Goal: Find contact information: Find contact information

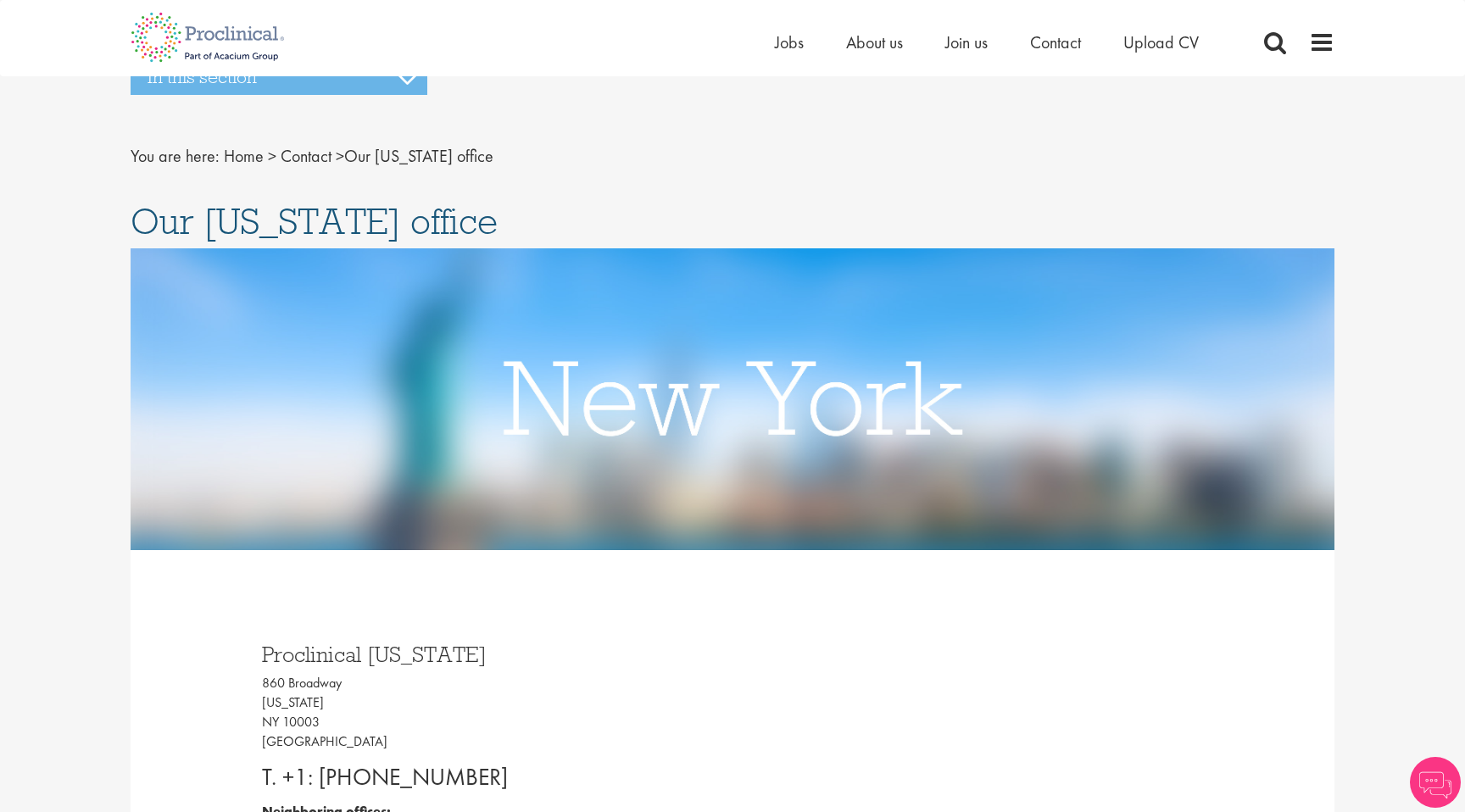
scroll to position [34, 0]
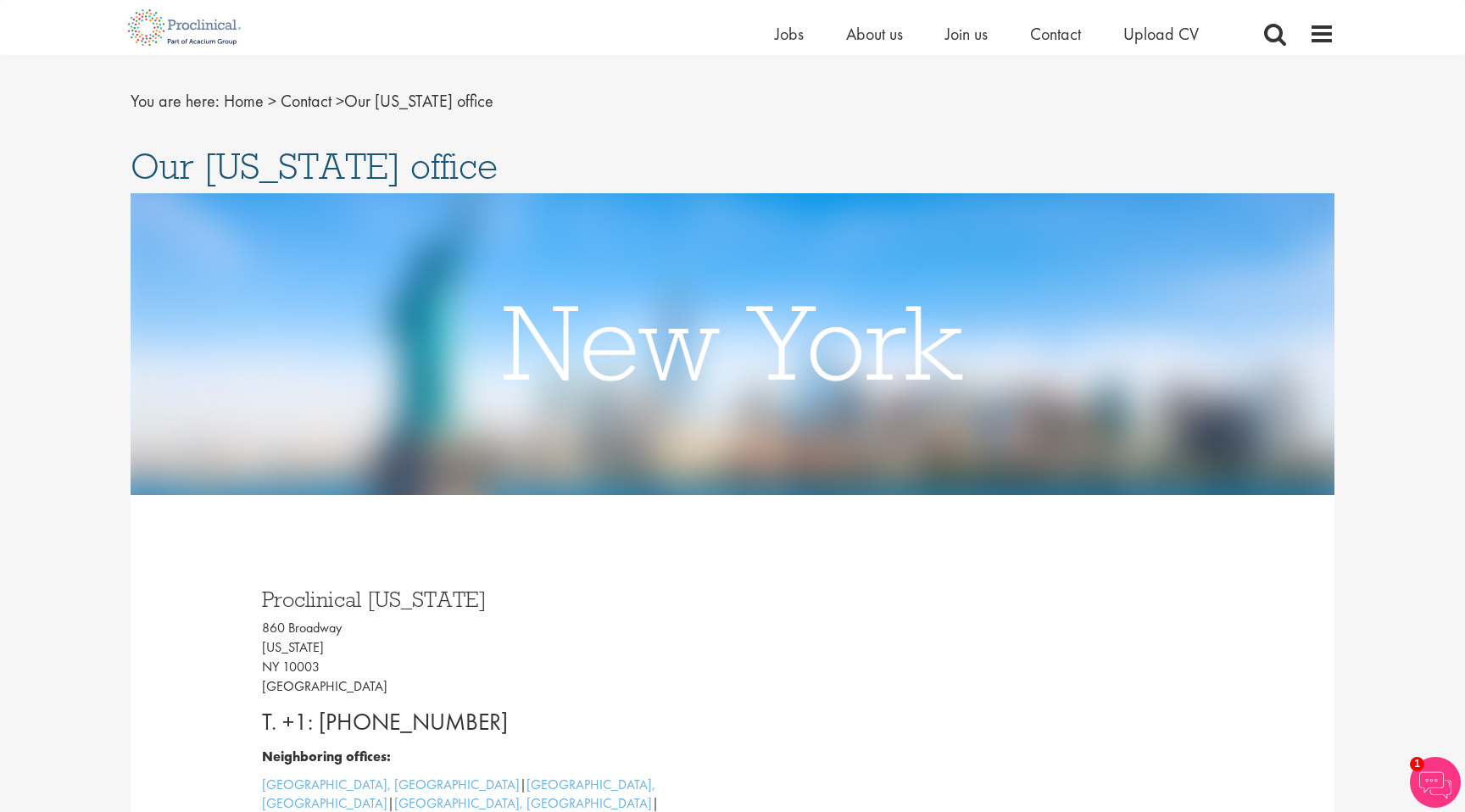
click at [873, 45] on li "About us" at bounding box center [874, 34] width 57 height 25
click at [867, 34] on span "About us" at bounding box center [874, 34] width 57 height 22
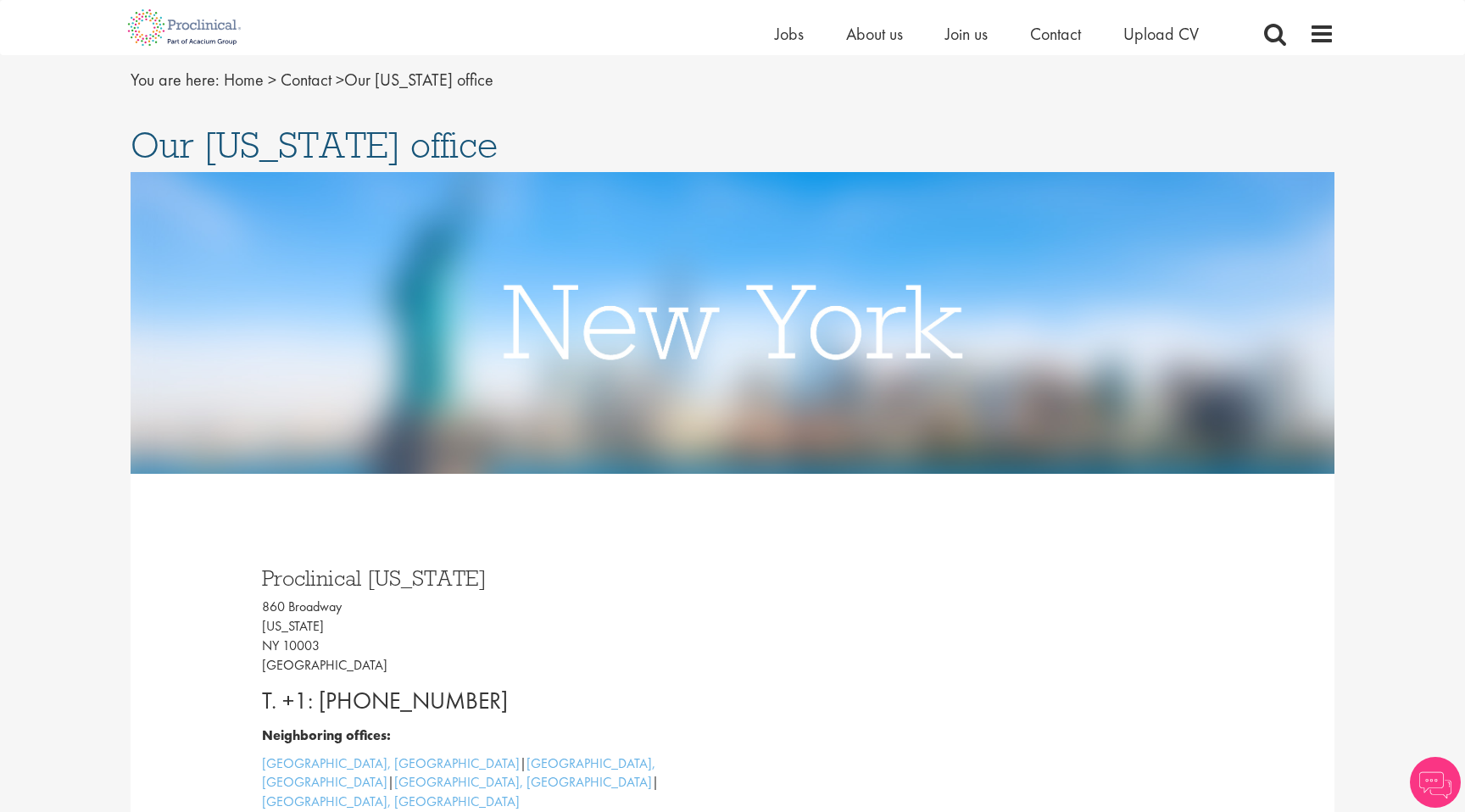
scroll to position [45, 0]
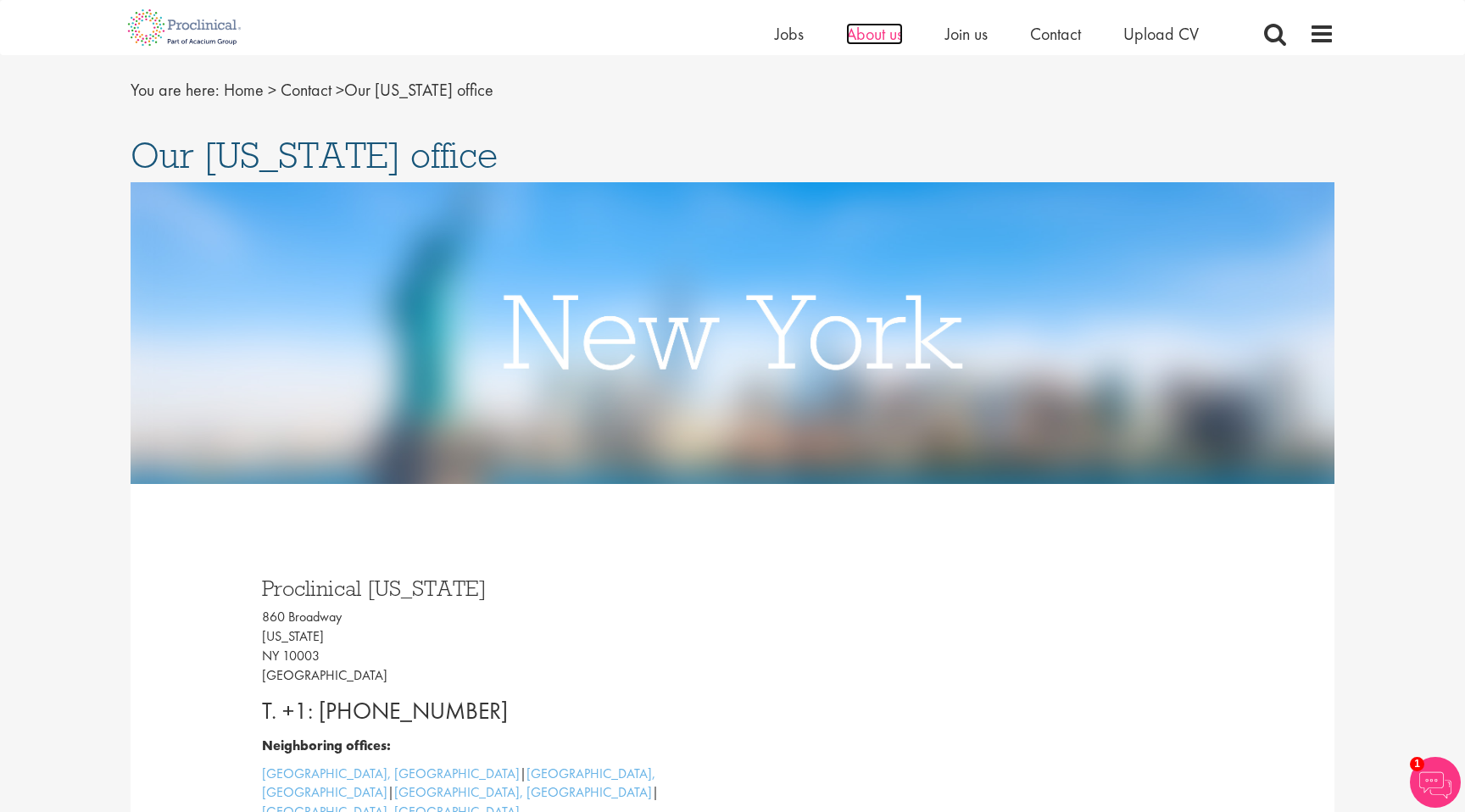
click at [878, 31] on span "About us" at bounding box center [874, 34] width 57 height 22
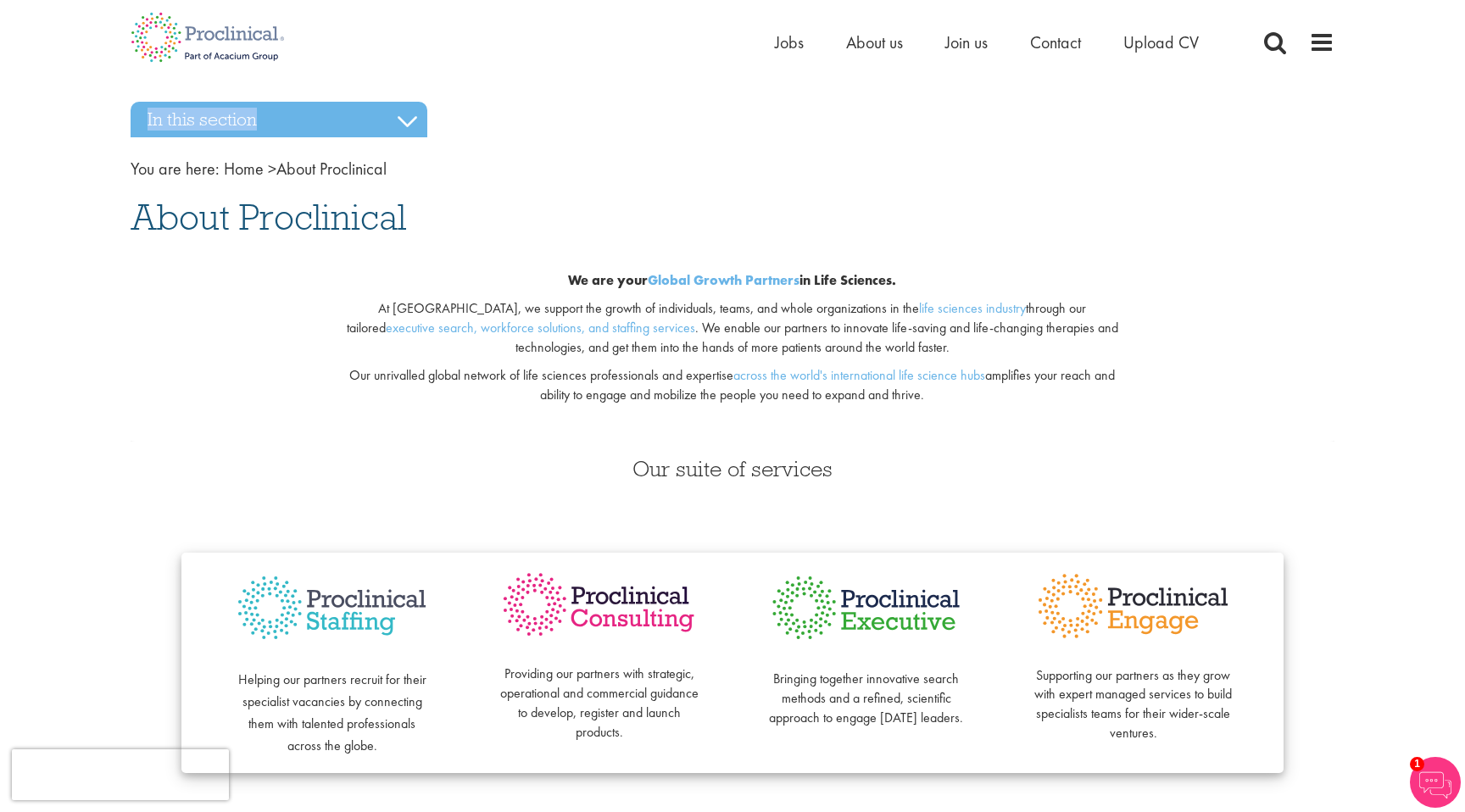
drag, startPoint x: 1464, startPoint y: 45, endPoint x: 1433, endPoint y: 18, distance: 41.1
click at [1304, 209] on h1 "About Proclinical" at bounding box center [732, 217] width 1204 height 37
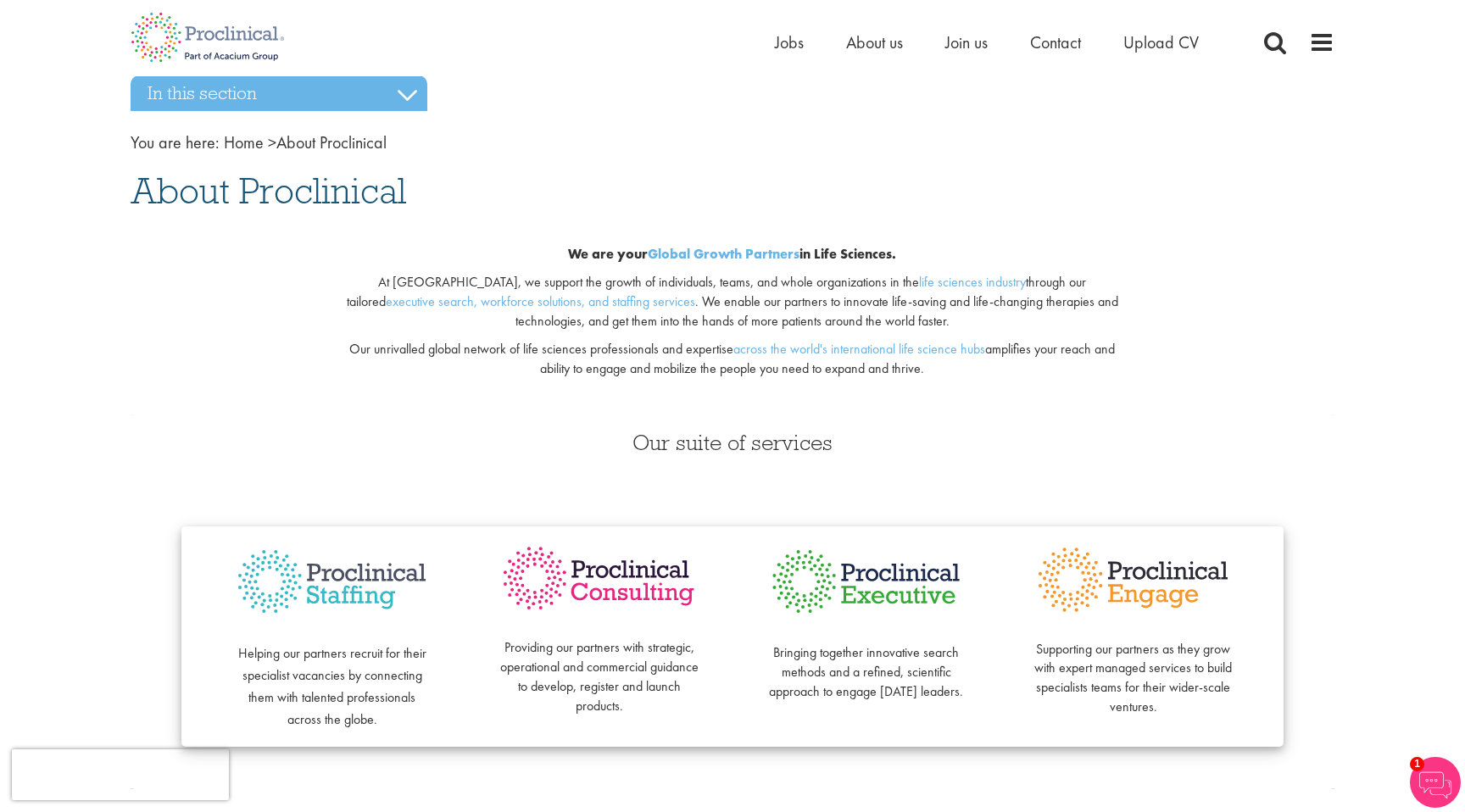
scroll to position [23, 0]
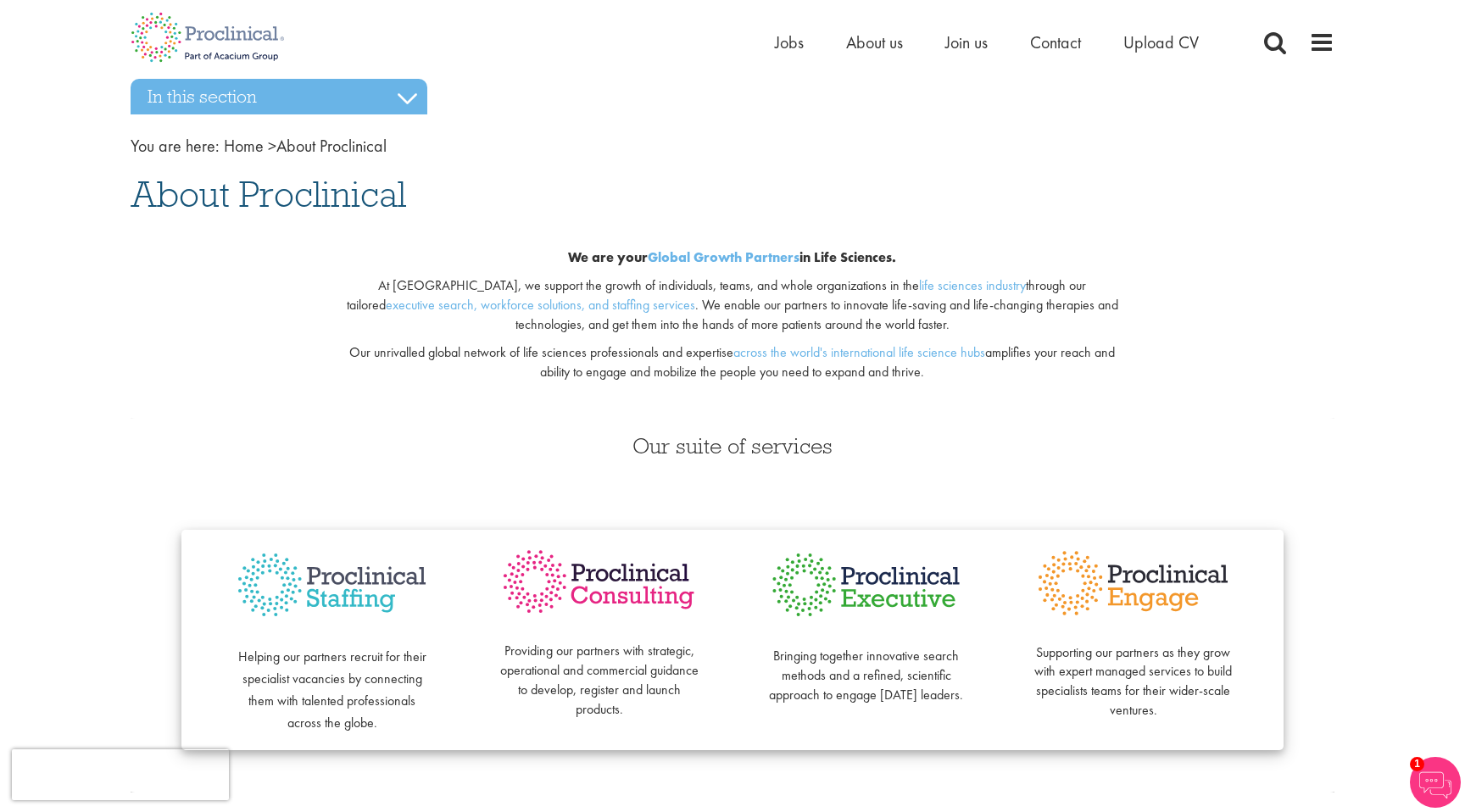
click at [1268, 267] on div "We are your Global Growth Partners in Life Sciences. At Proclinical, we support…" at bounding box center [732, 320] width 1229 height 198
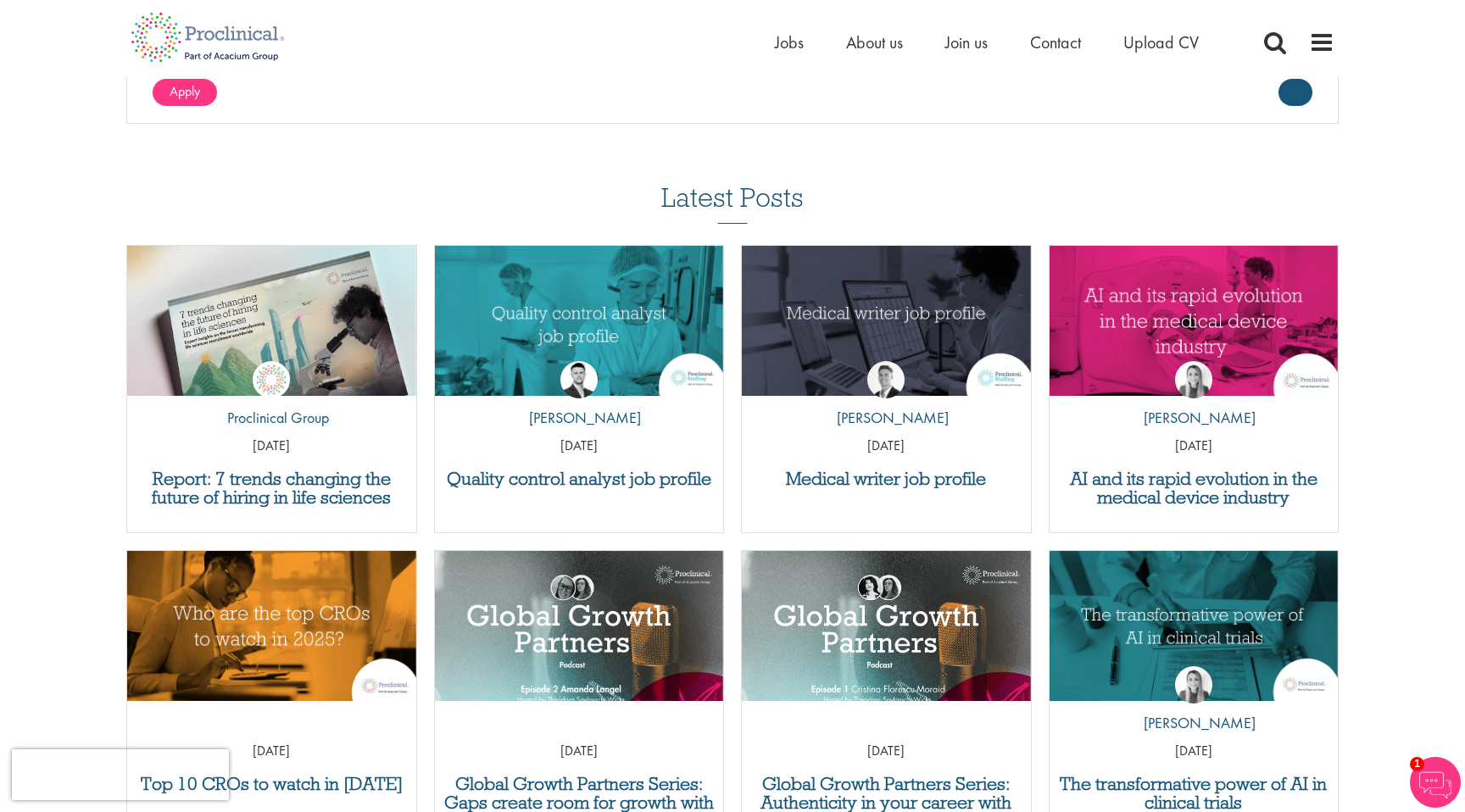
scroll to position [0, 0]
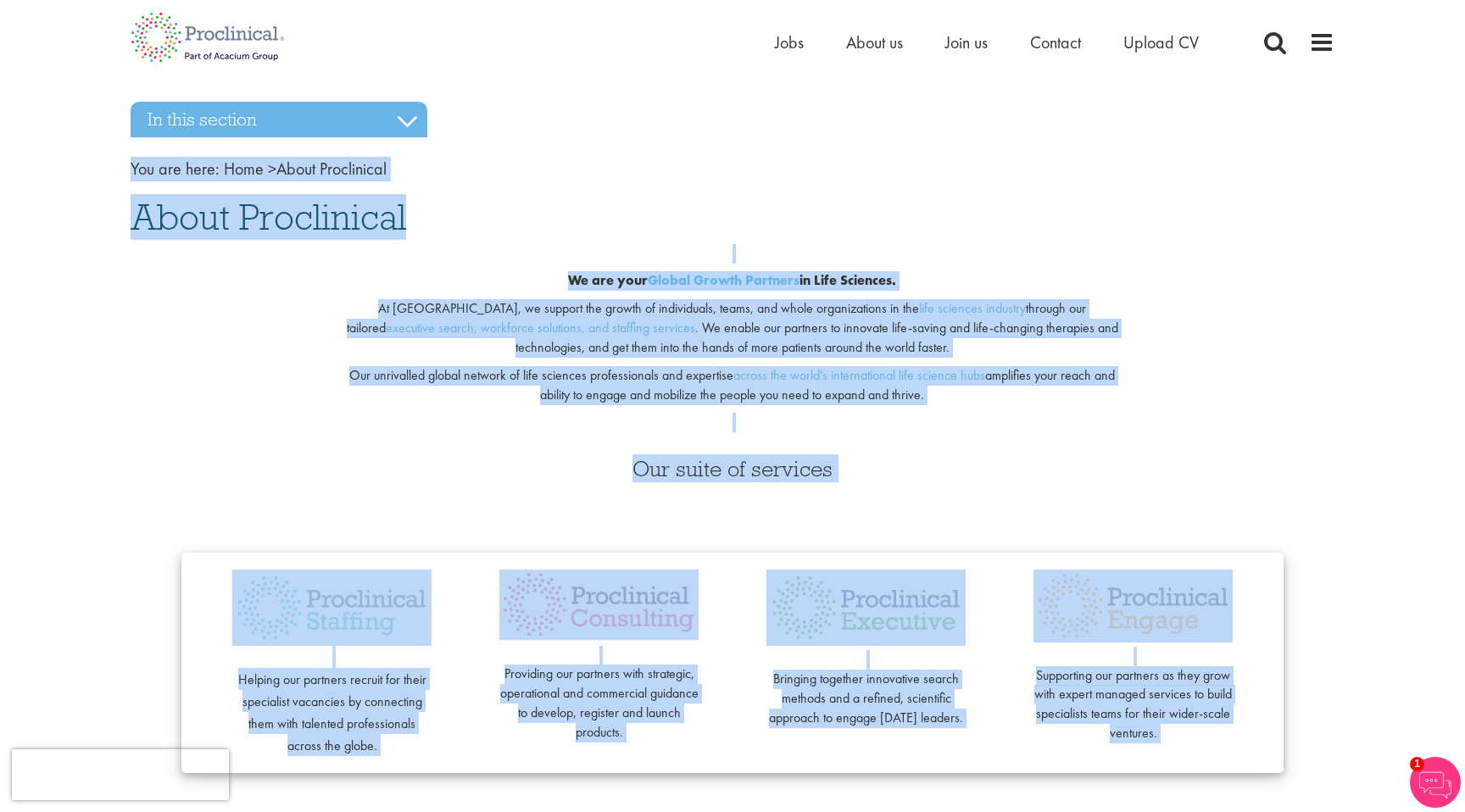
drag, startPoint x: 1464, startPoint y: 365, endPoint x: 1417, endPoint y: -17, distance: 384.9
drag, startPoint x: 985, startPoint y: 42, endPoint x: 981, endPoint y: -86, distance: 128.1
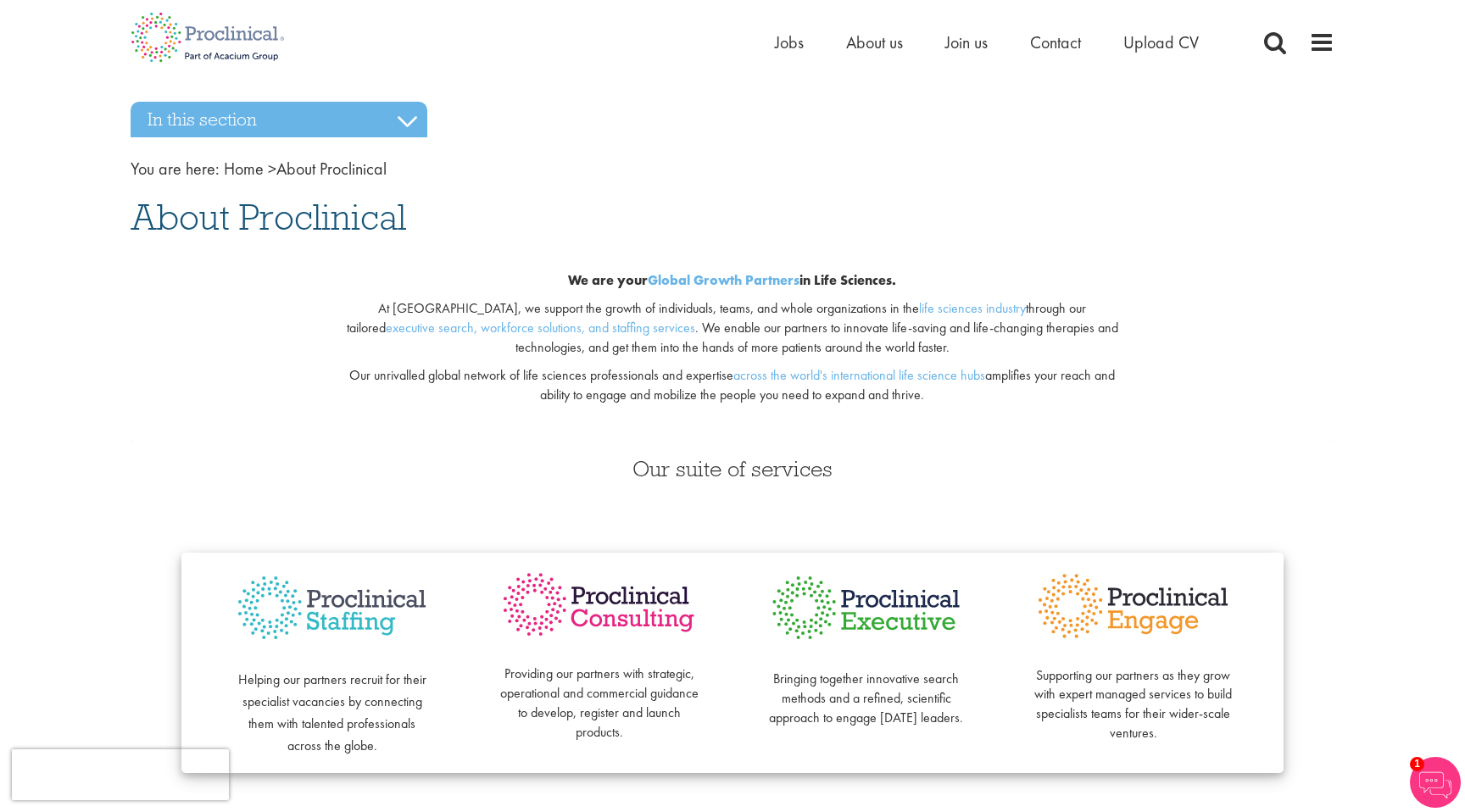
click at [1237, 334] on div "We are your Global Growth Partners in Life Sciences. At Proclinical, we support…" at bounding box center [732, 343] width 1229 height 198
click at [1017, 212] on h1 "About Proclinical" at bounding box center [732, 217] width 1204 height 37
click at [1136, 173] on nav "You are here: Home > About Proclinical" at bounding box center [732, 169] width 1204 height 25
click at [1151, 249] on div "We are your Global Growth Partners in Life Sciences. At Proclinical, we support…" at bounding box center [732, 343] width 1229 height 198
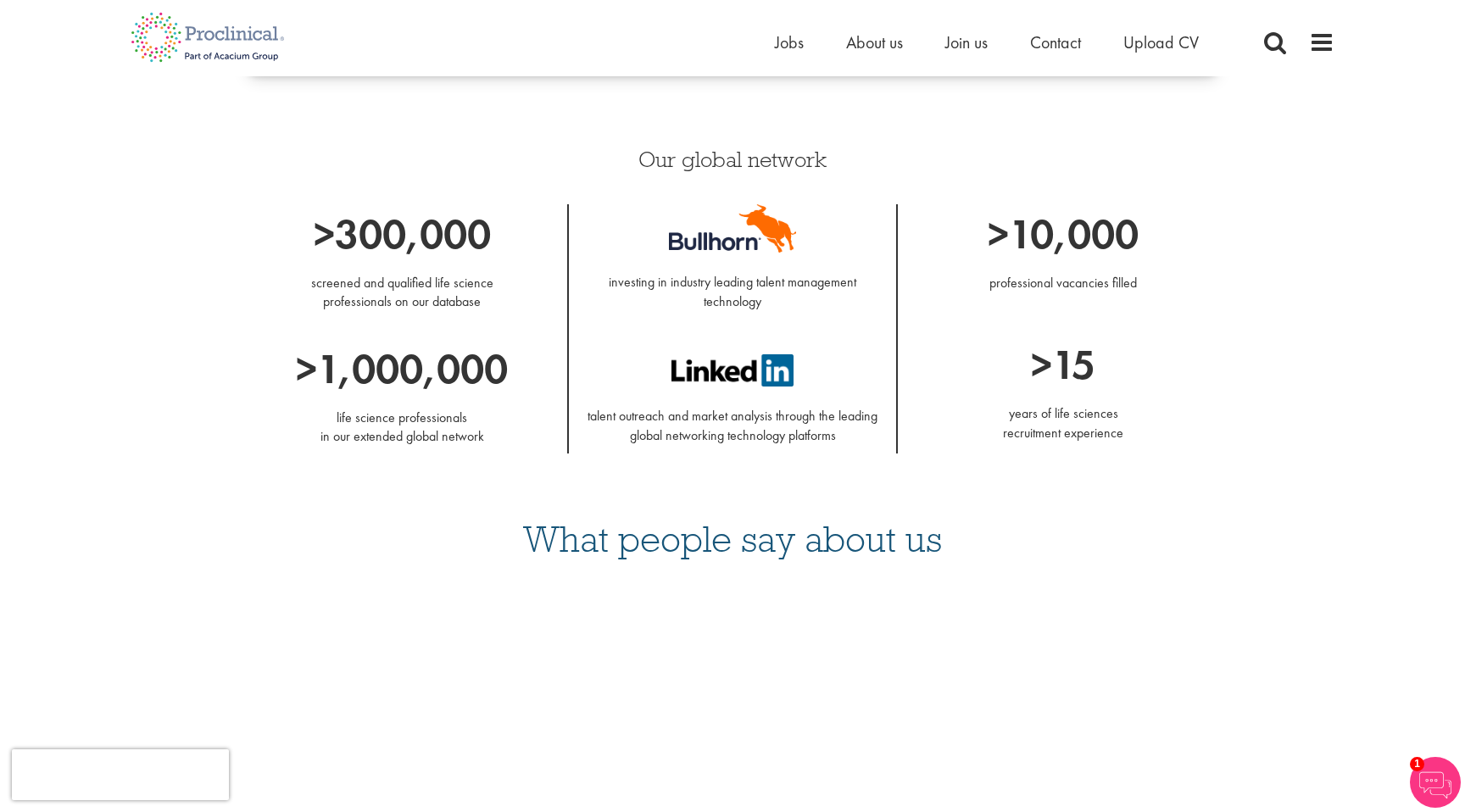
scroll to position [1246, 0]
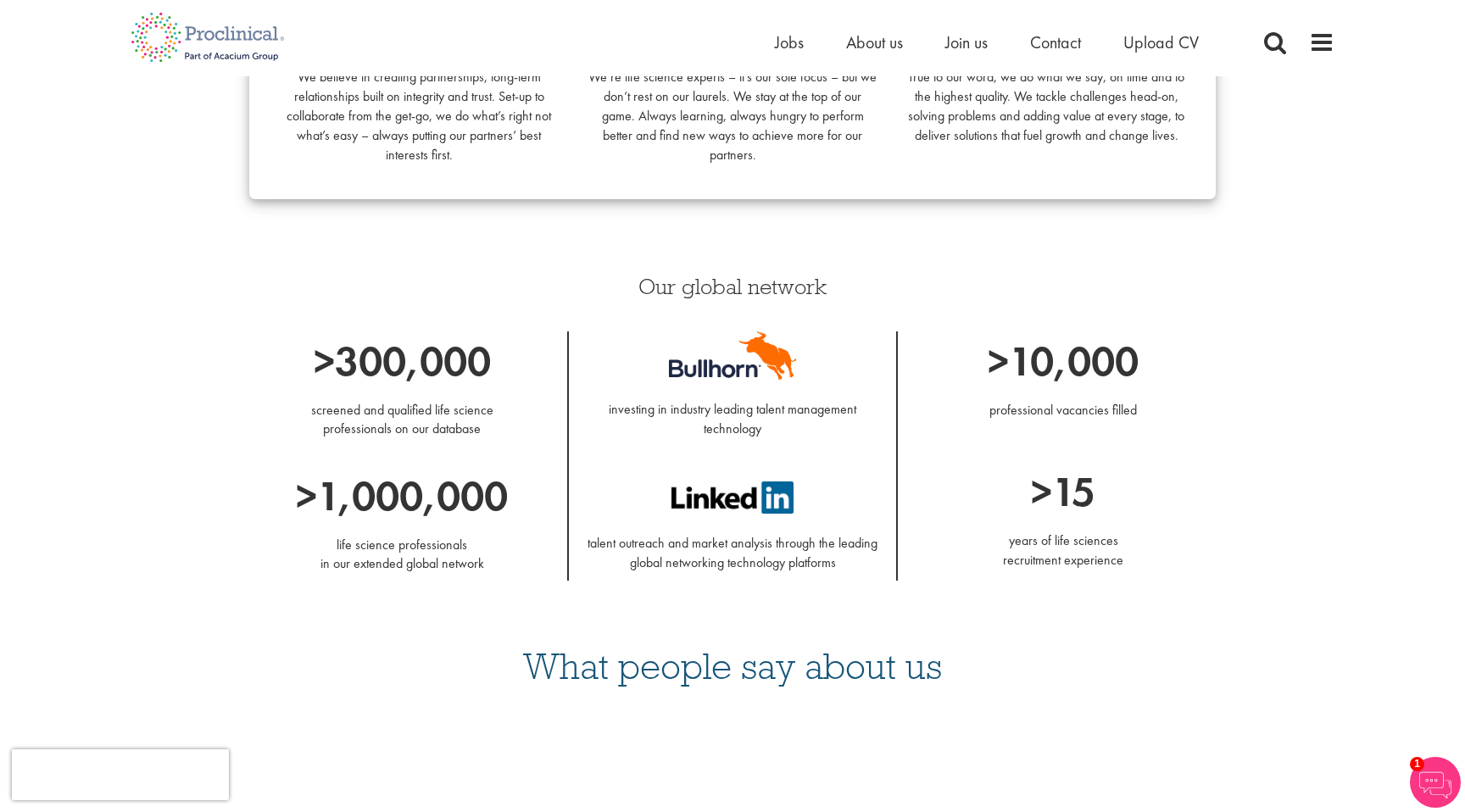
drag, startPoint x: 1464, startPoint y: 61, endPoint x: 1350, endPoint y: 199, distance: 179.0
click at [1078, 37] on span "Contact" at bounding box center [1056, 42] width 51 height 22
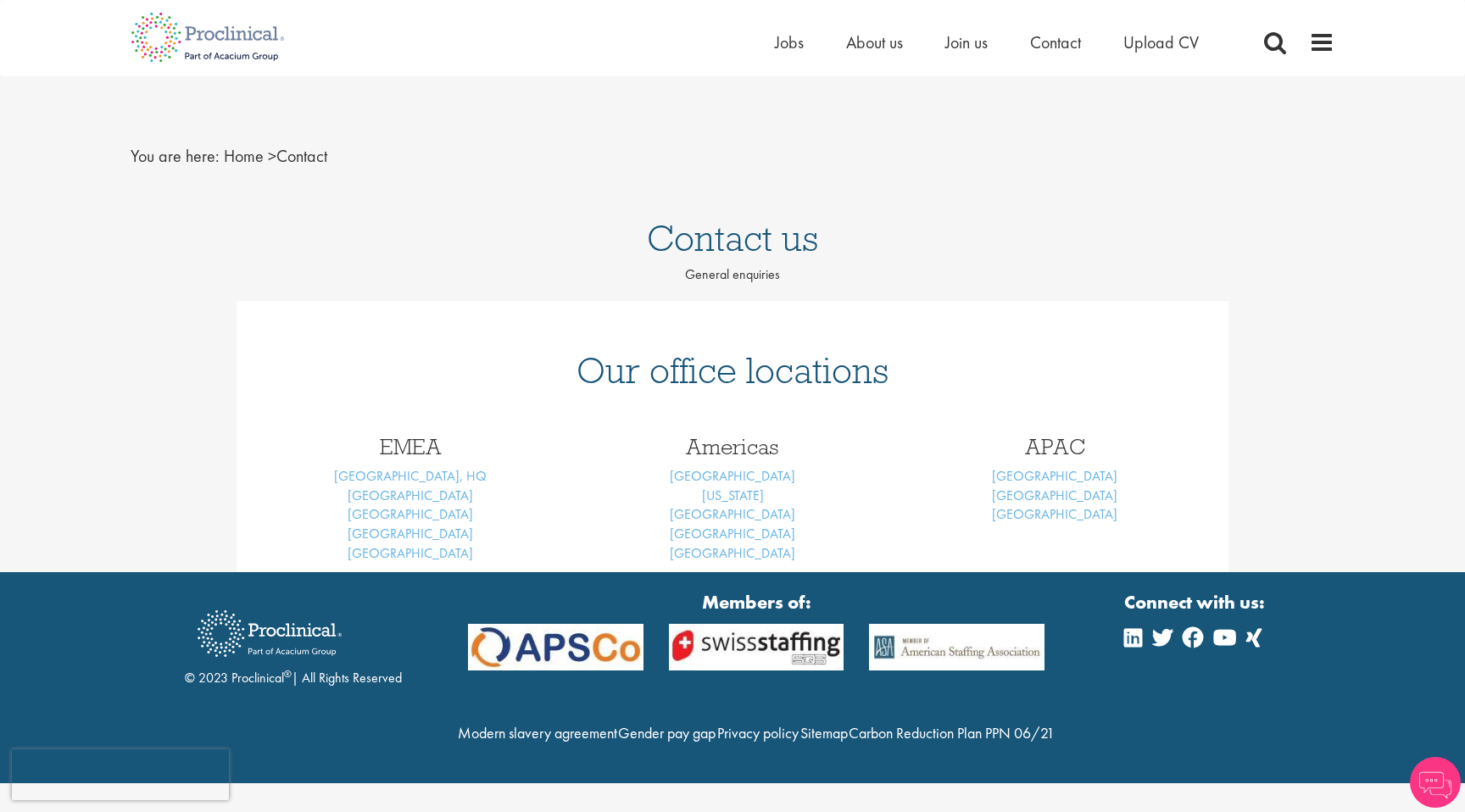
scroll to position [8, 0]
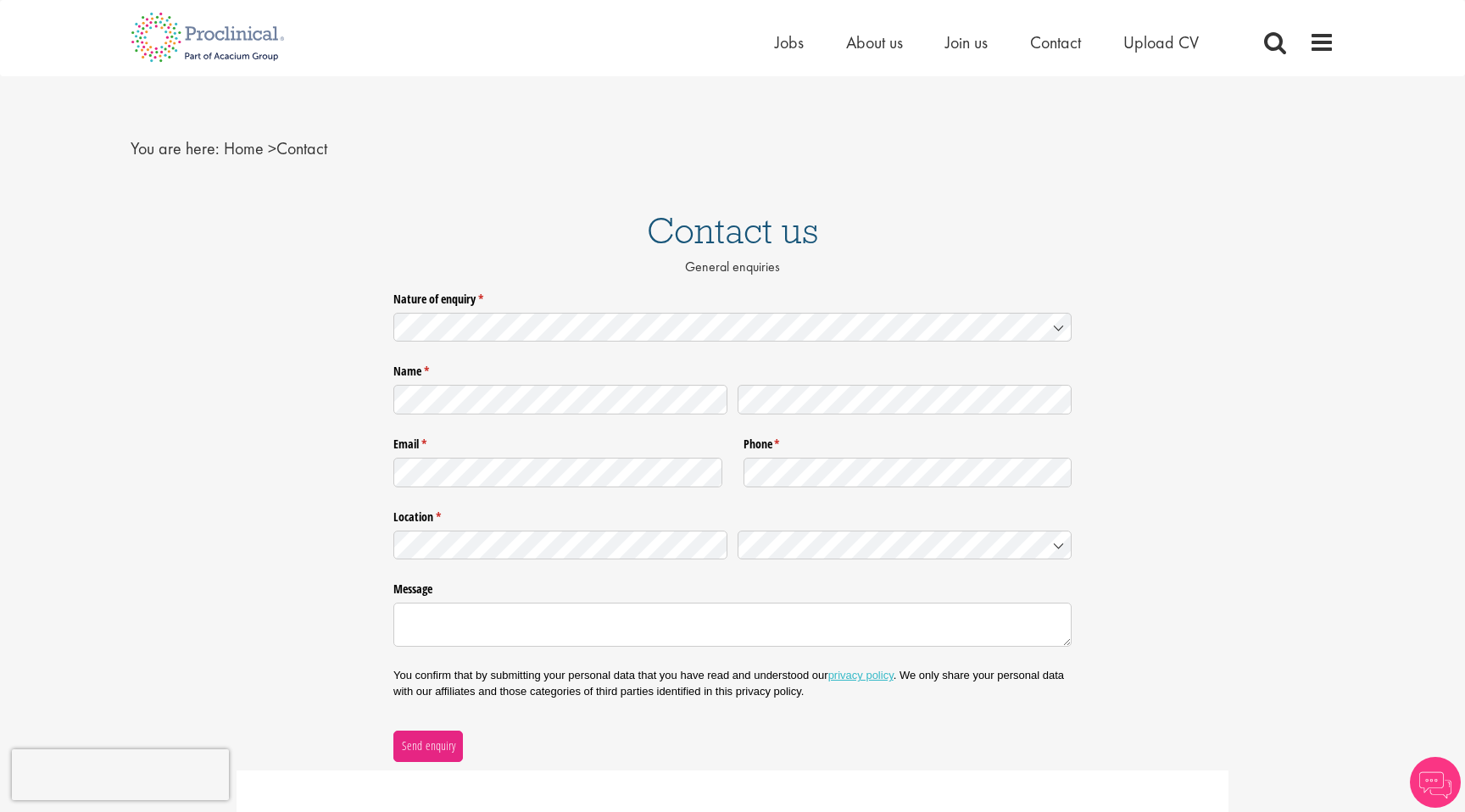
click at [1464, 266] on html "This website uses cookies. By continuing to use this site, you are giving your …" at bounding box center [732, 622] width 1465 height 1259
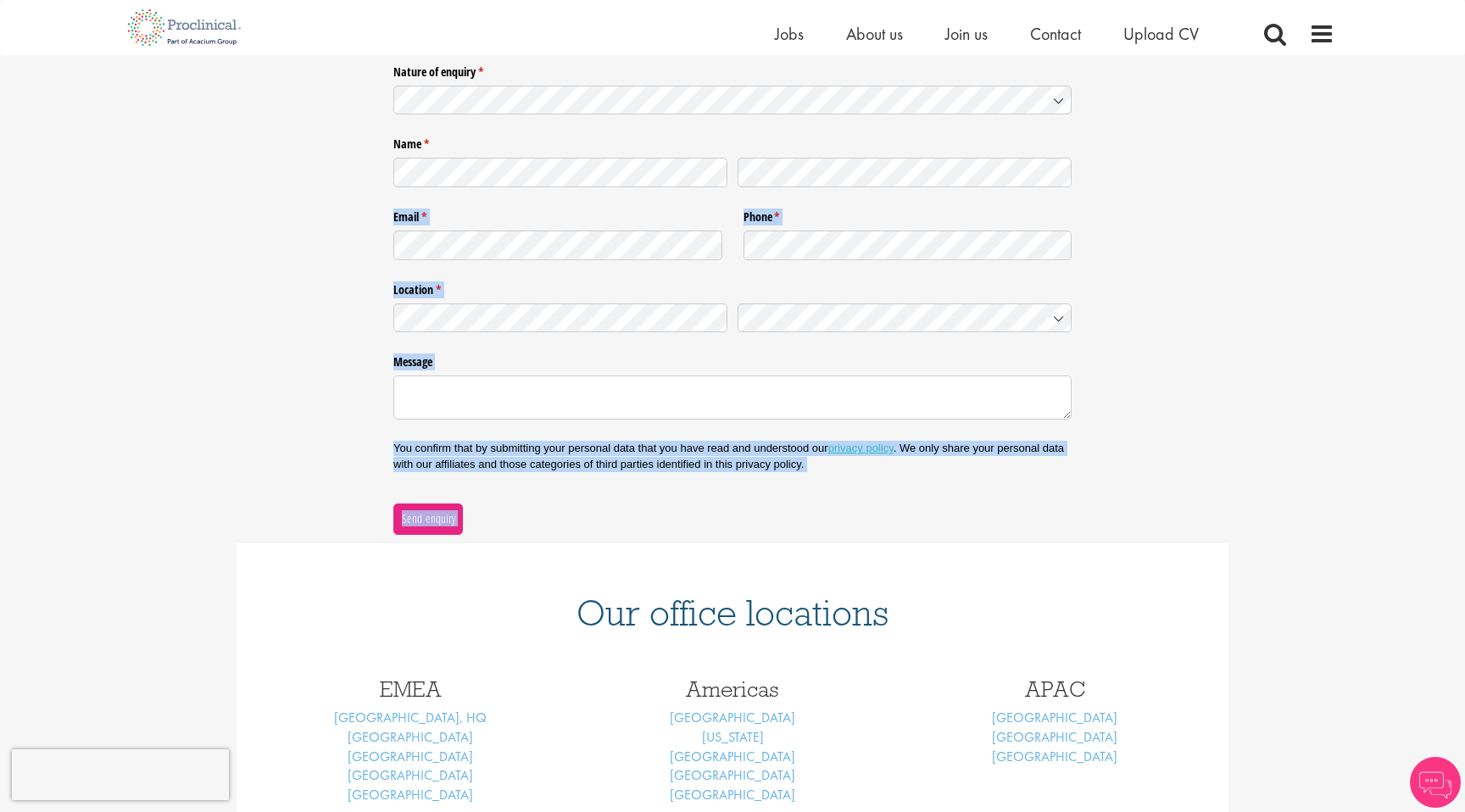
scroll to position [223, 0]
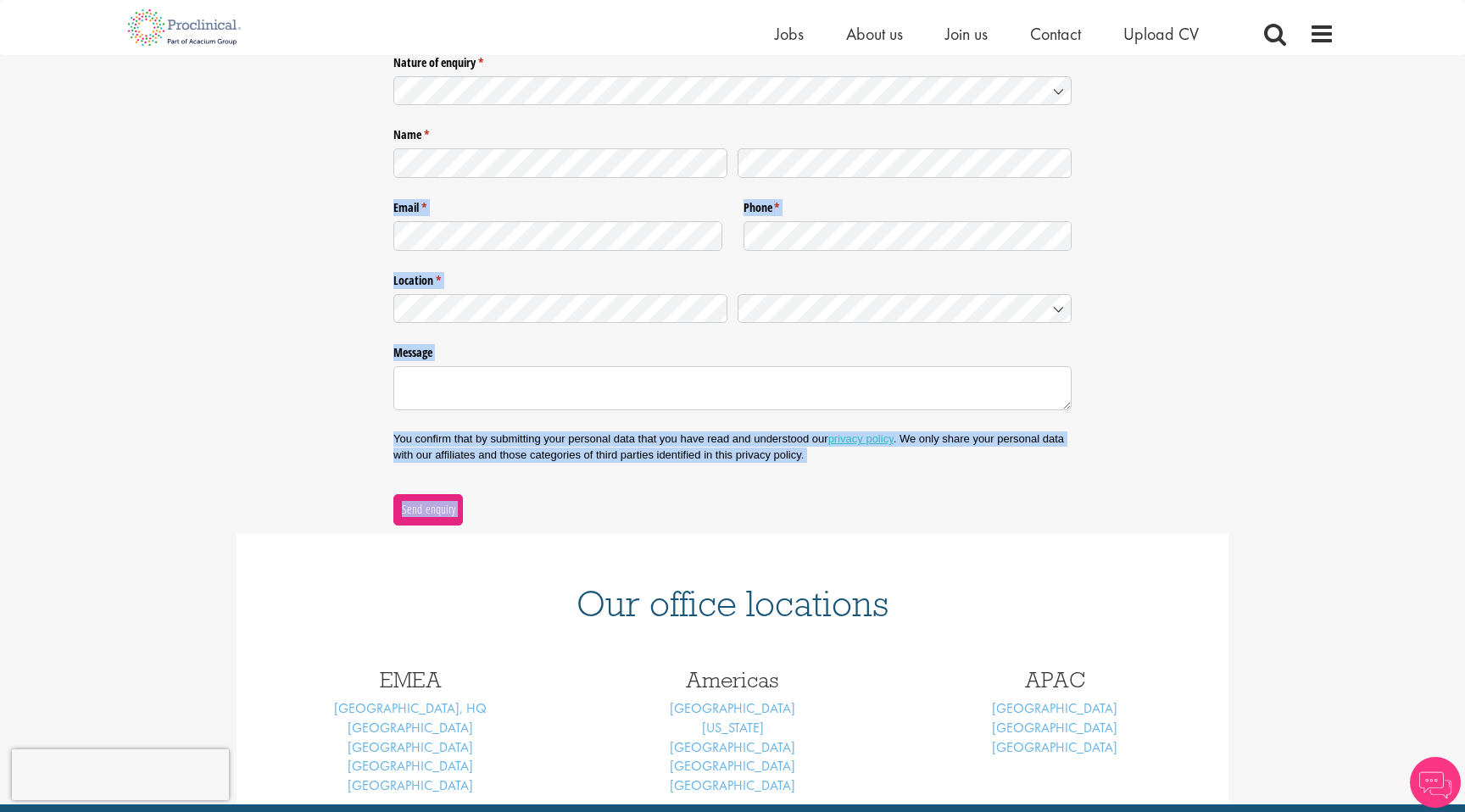
drag, startPoint x: 1464, startPoint y: 246, endPoint x: 1437, endPoint y: 575, distance: 330.1
click at [1437, 576] on html "This website uses cookies. By continuing to use this site, you are giving your …" at bounding box center [732, 395] width 1465 height 1238
click at [729, 727] on link "[US_STATE]" at bounding box center [732, 727] width 62 height 18
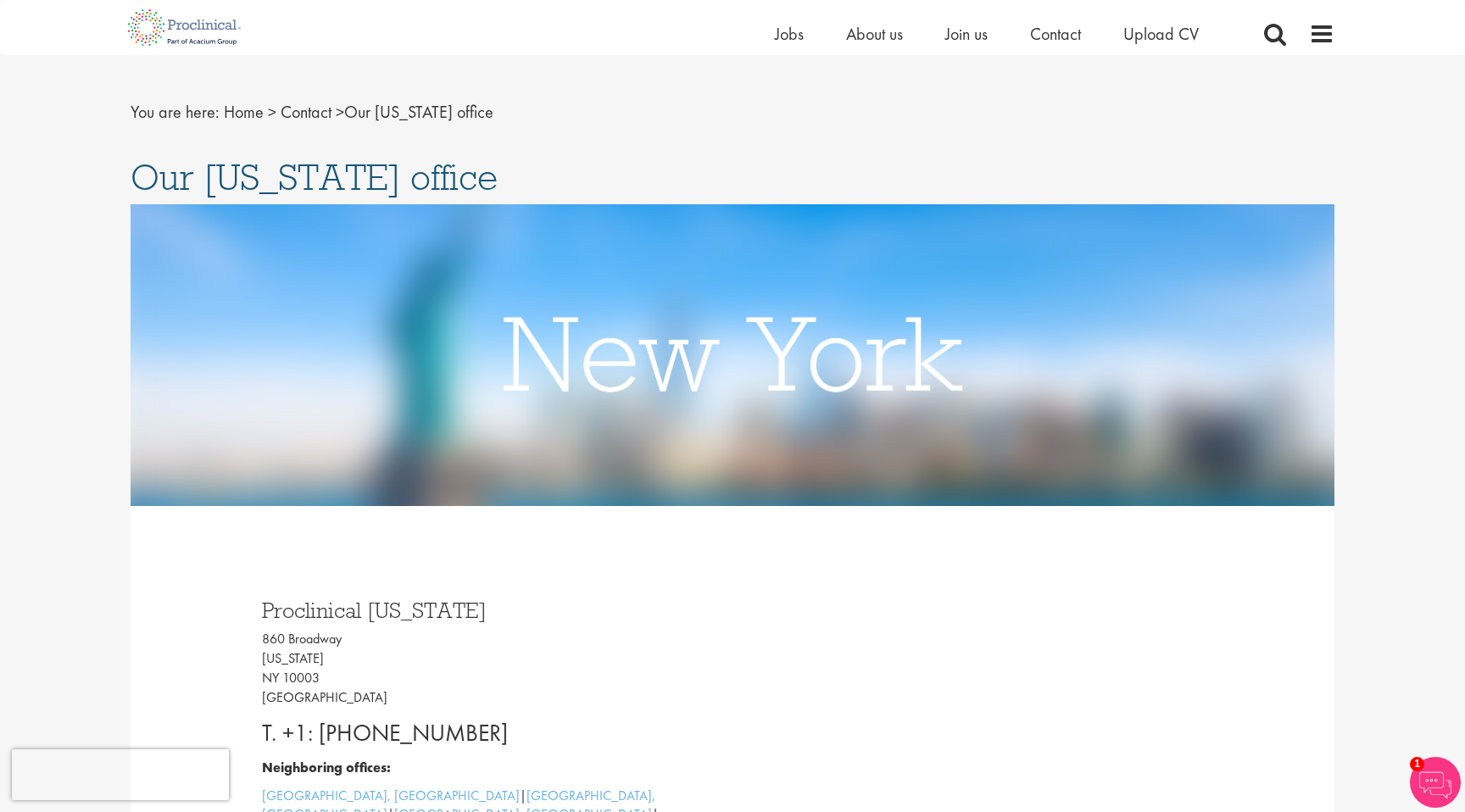
scroll to position [34, 0]
